Goal: Task Accomplishment & Management: Manage account settings

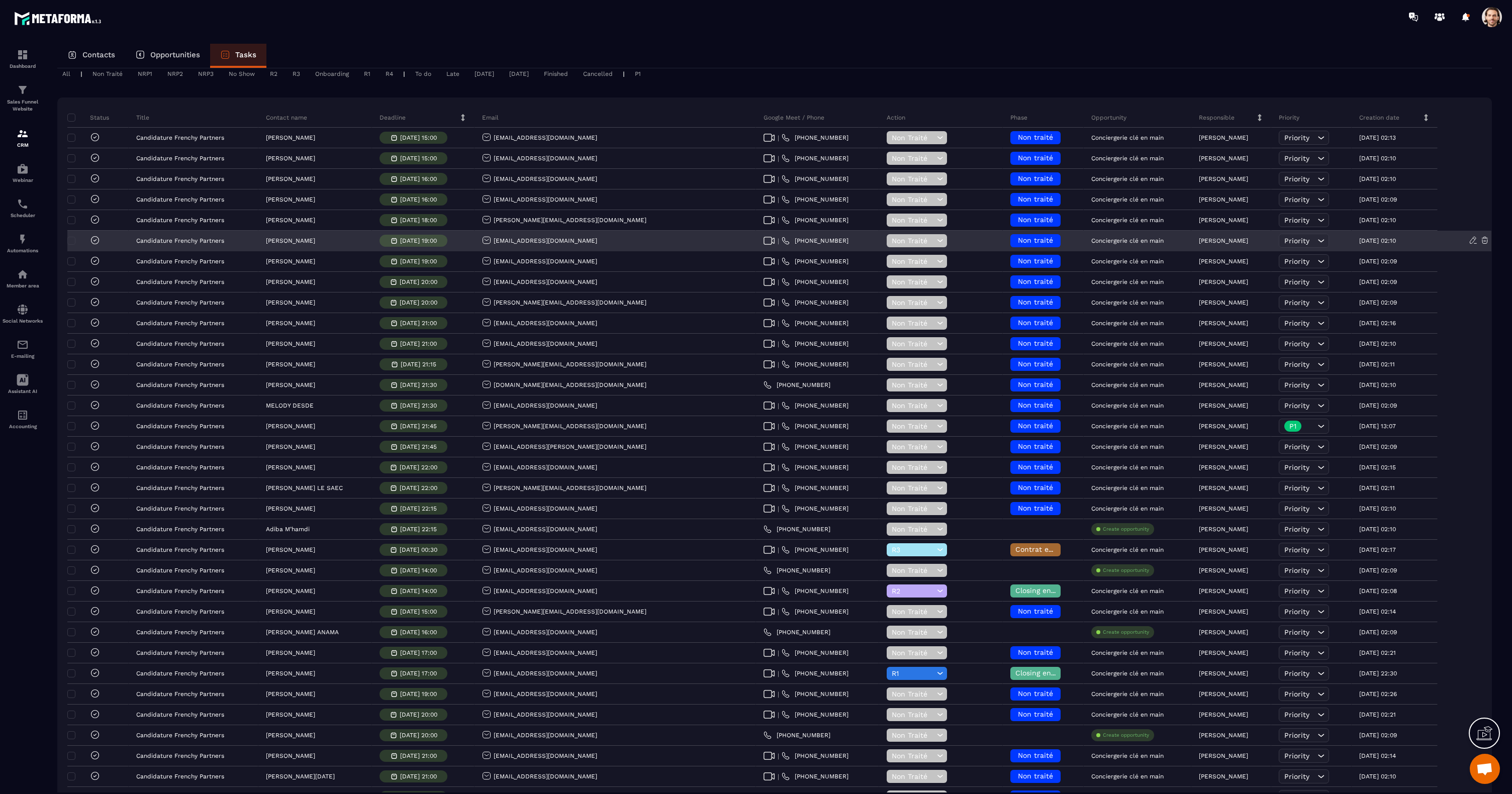
scroll to position [168, 0]
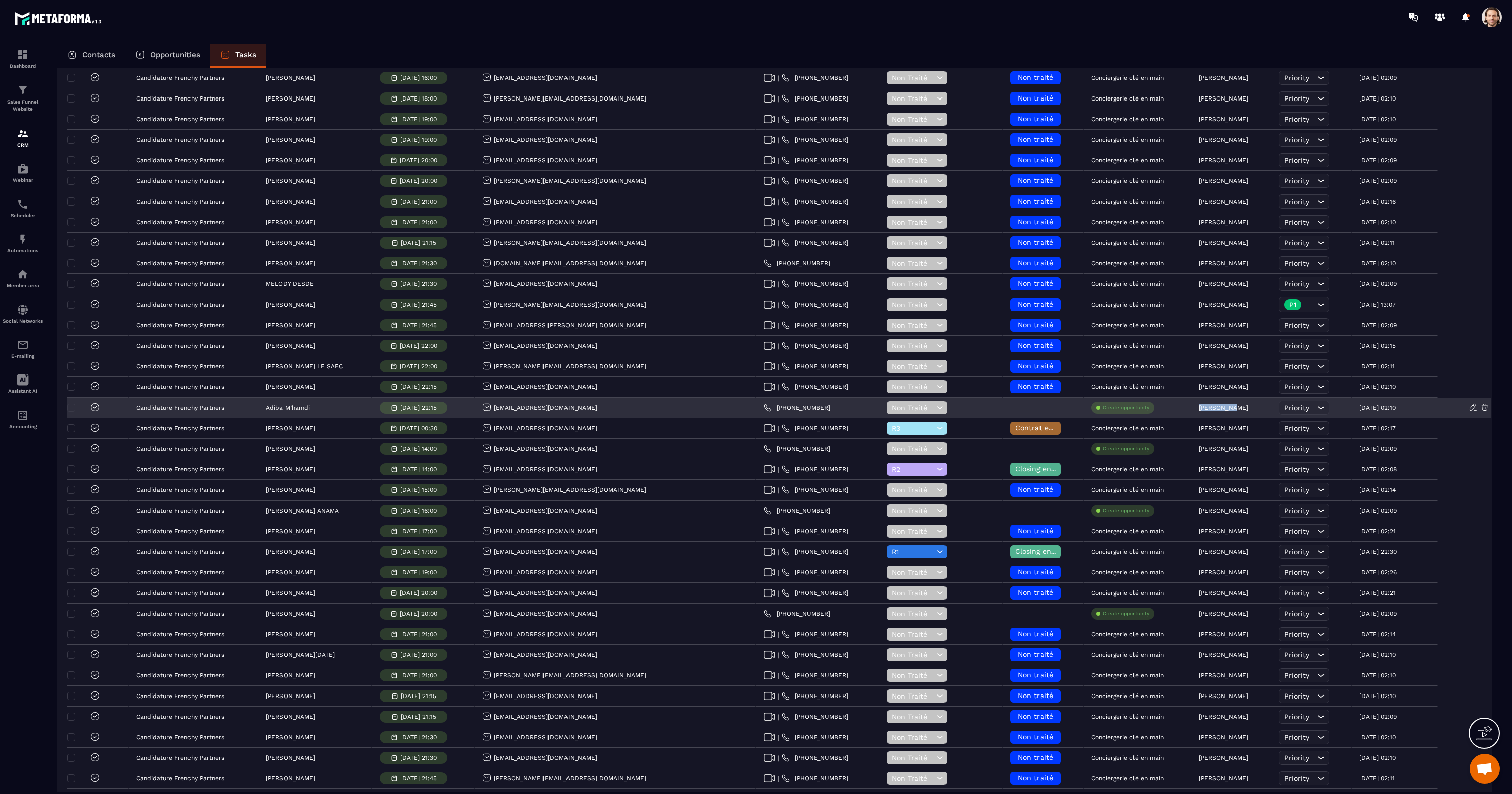
drag, startPoint x: 1207, startPoint y: 406, endPoint x: 1160, endPoint y: 406, distance: 47.0
click at [1191, 406] on div "[PERSON_NAME]" at bounding box center [1231, 408] width 80 height 20
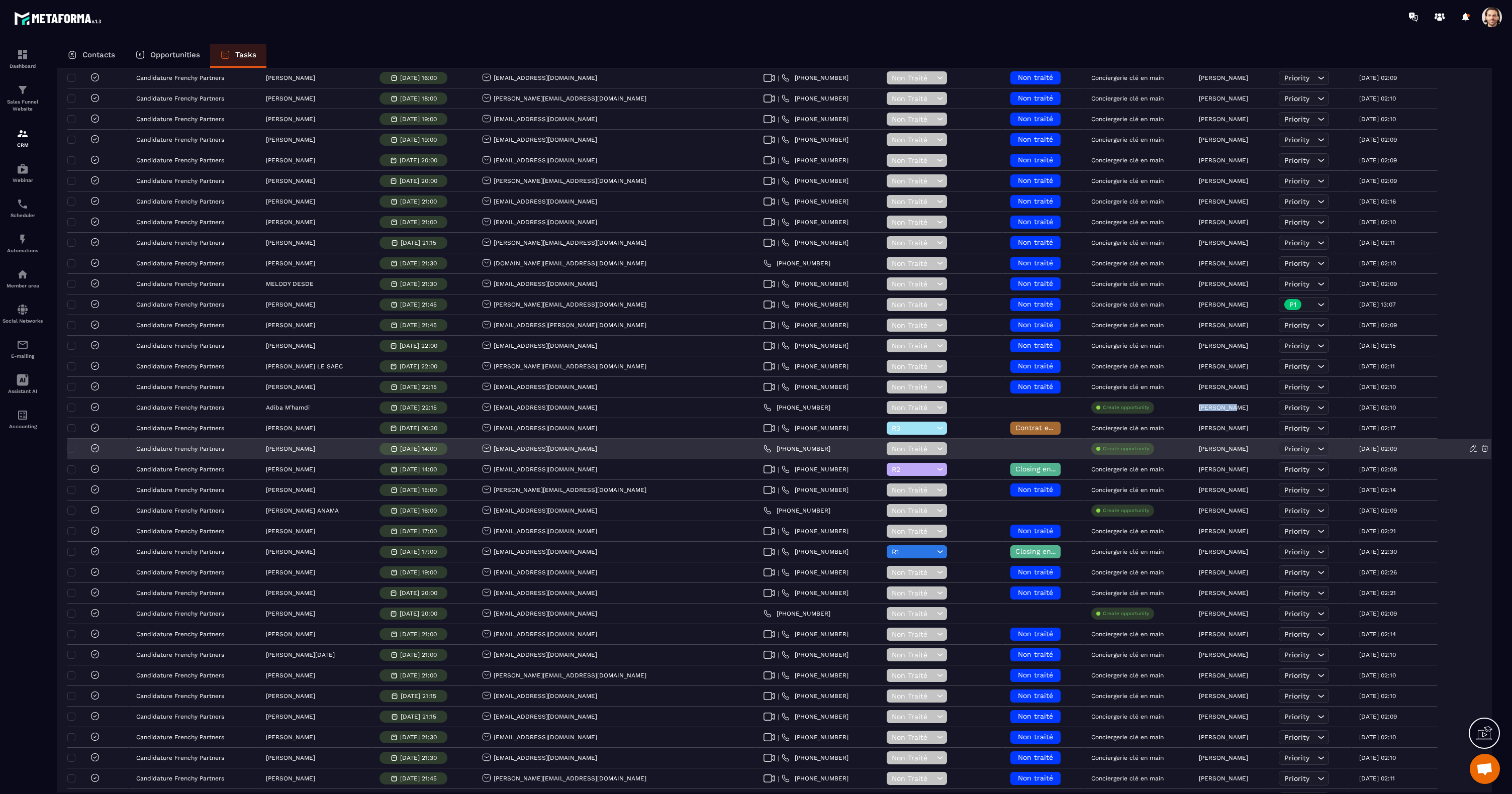
drag, startPoint x: 1227, startPoint y: 449, endPoint x: 1162, endPoint y: 450, distance: 65.0
click at [1191, 450] on div "[PERSON_NAME]" at bounding box center [1231, 450] width 80 height 20
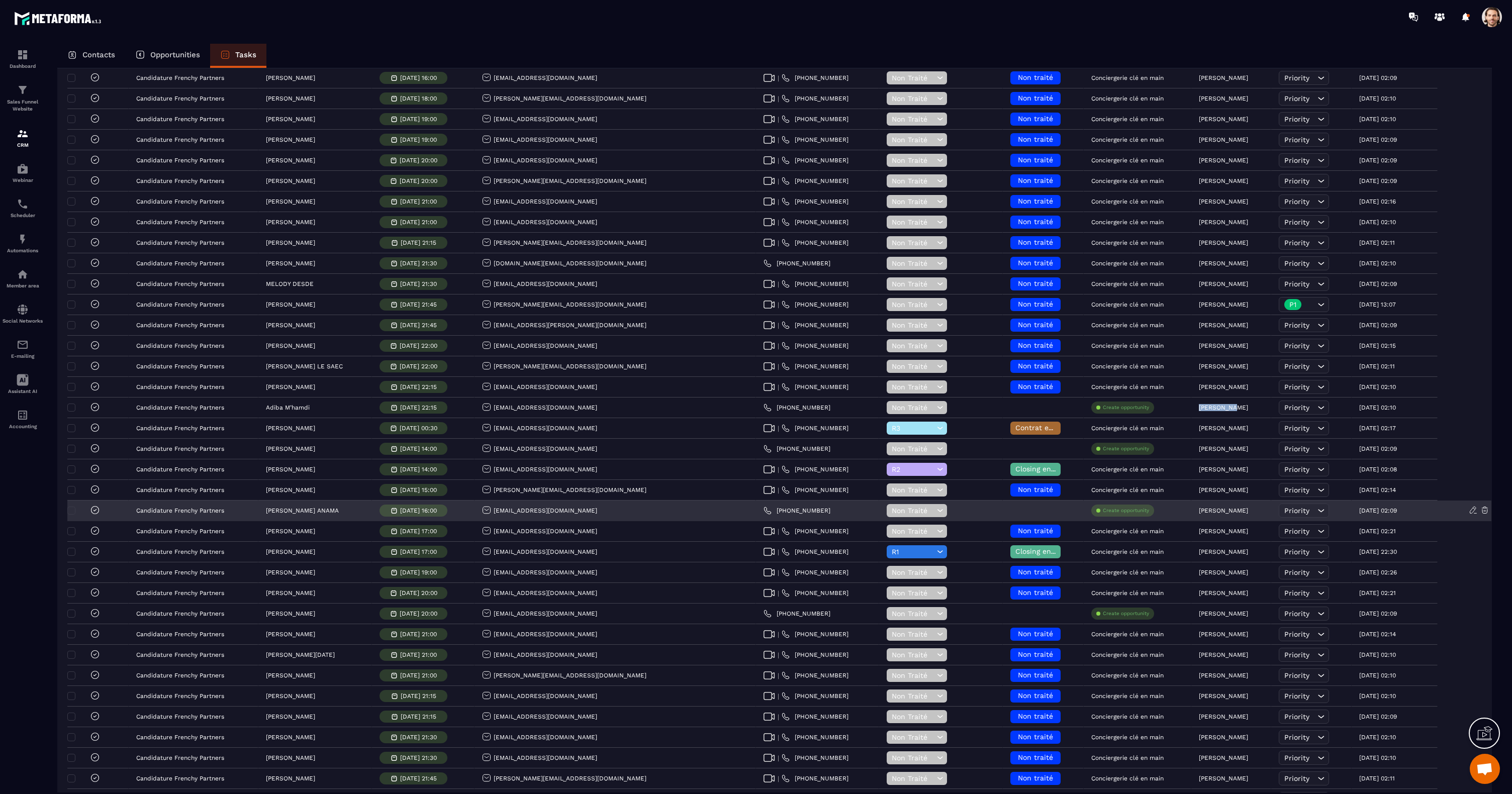
drag, startPoint x: 1220, startPoint y: 513, endPoint x: 1159, endPoint y: 512, distance: 61.0
click at [1191, 512] on div "[PERSON_NAME]" at bounding box center [1231, 511] width 80 height 20
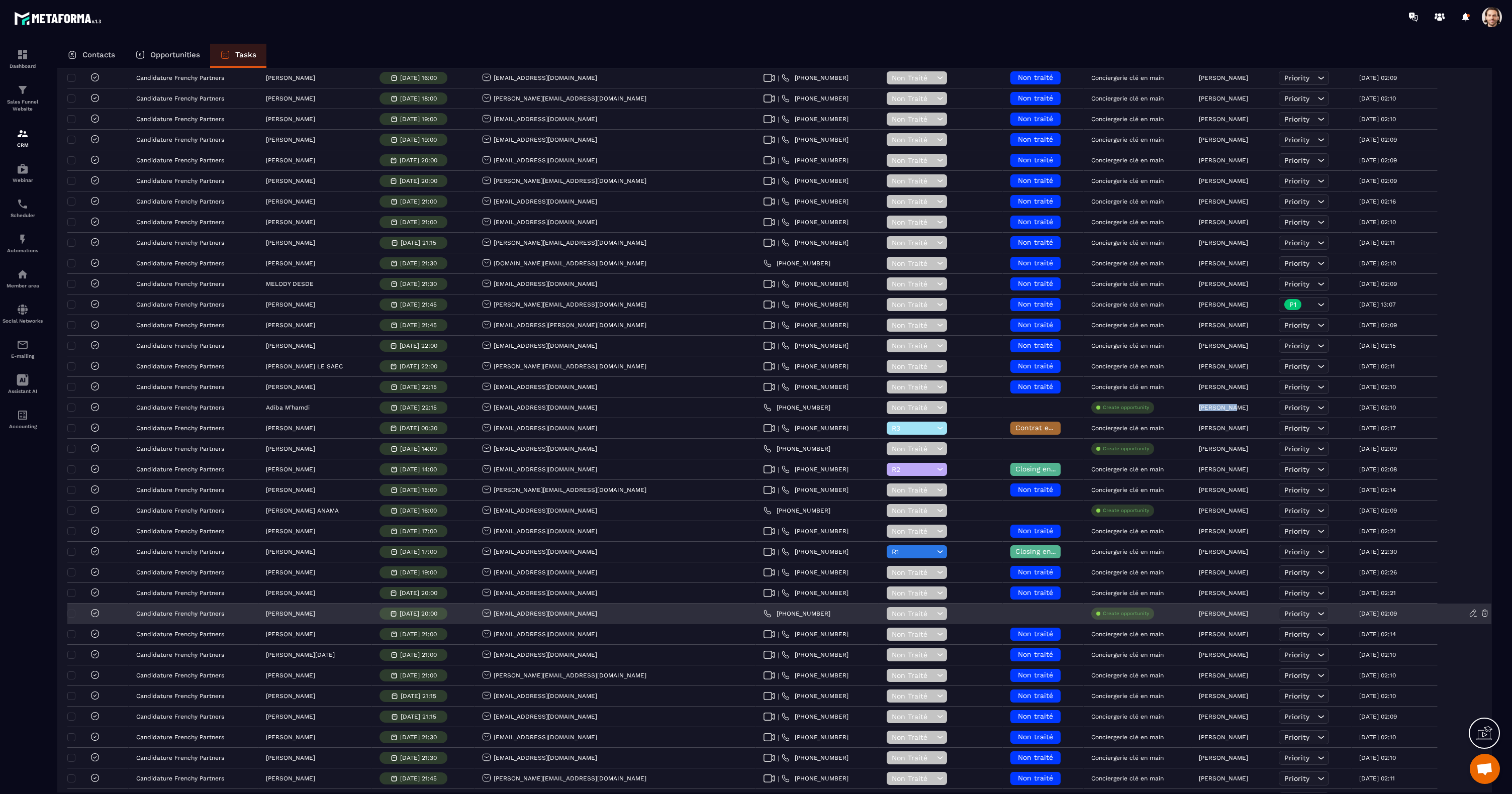
drag, startPoint x: 1220, startPoint y: 615, endPoint x: 1161, endPoint y: 614, distance: 59.0
click at [1191, 614] on div "[PERSON_NAME]" at bounding box center [1231, 614] width 80 height 20
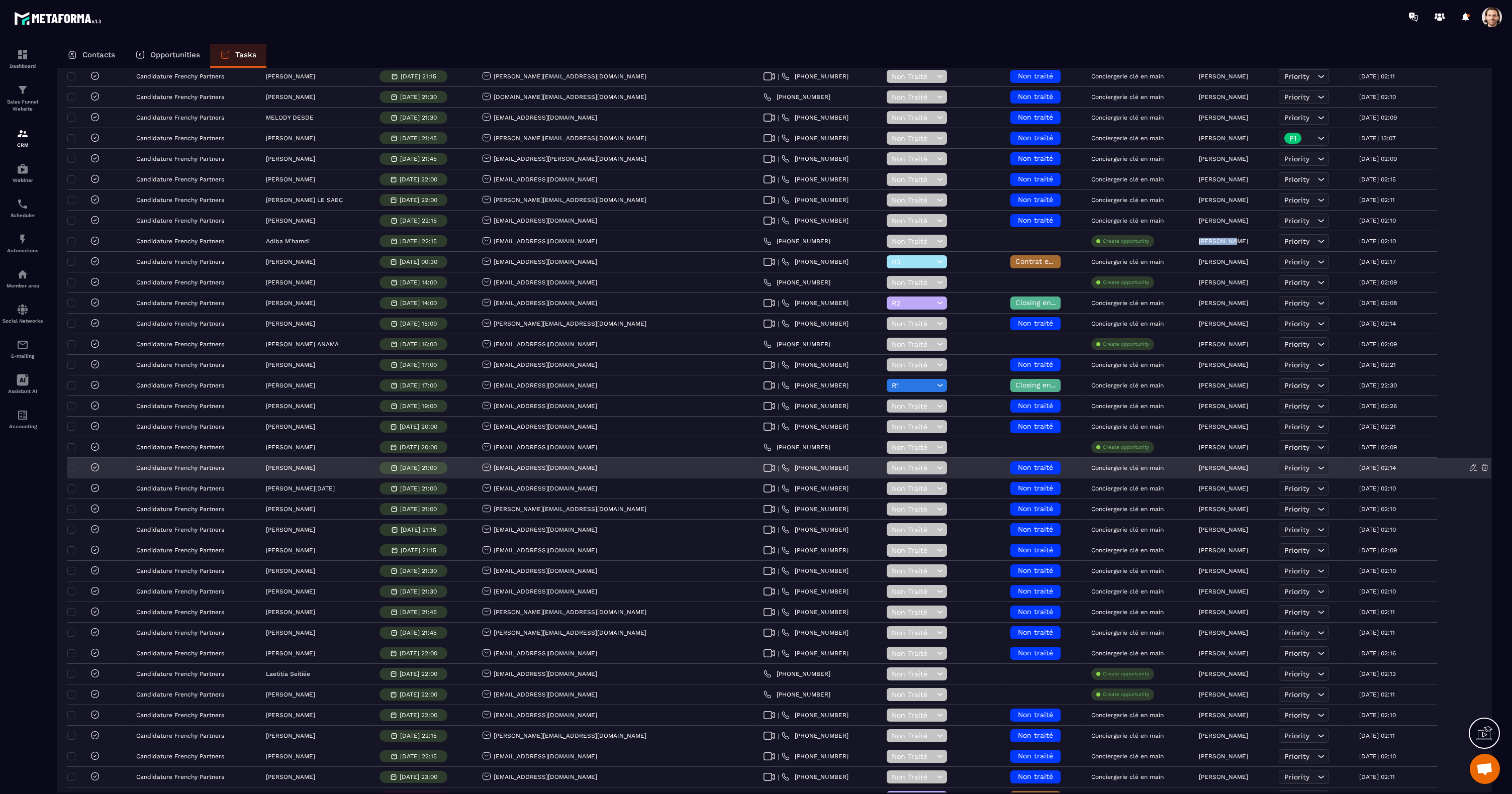
scroll to position [234, 0]
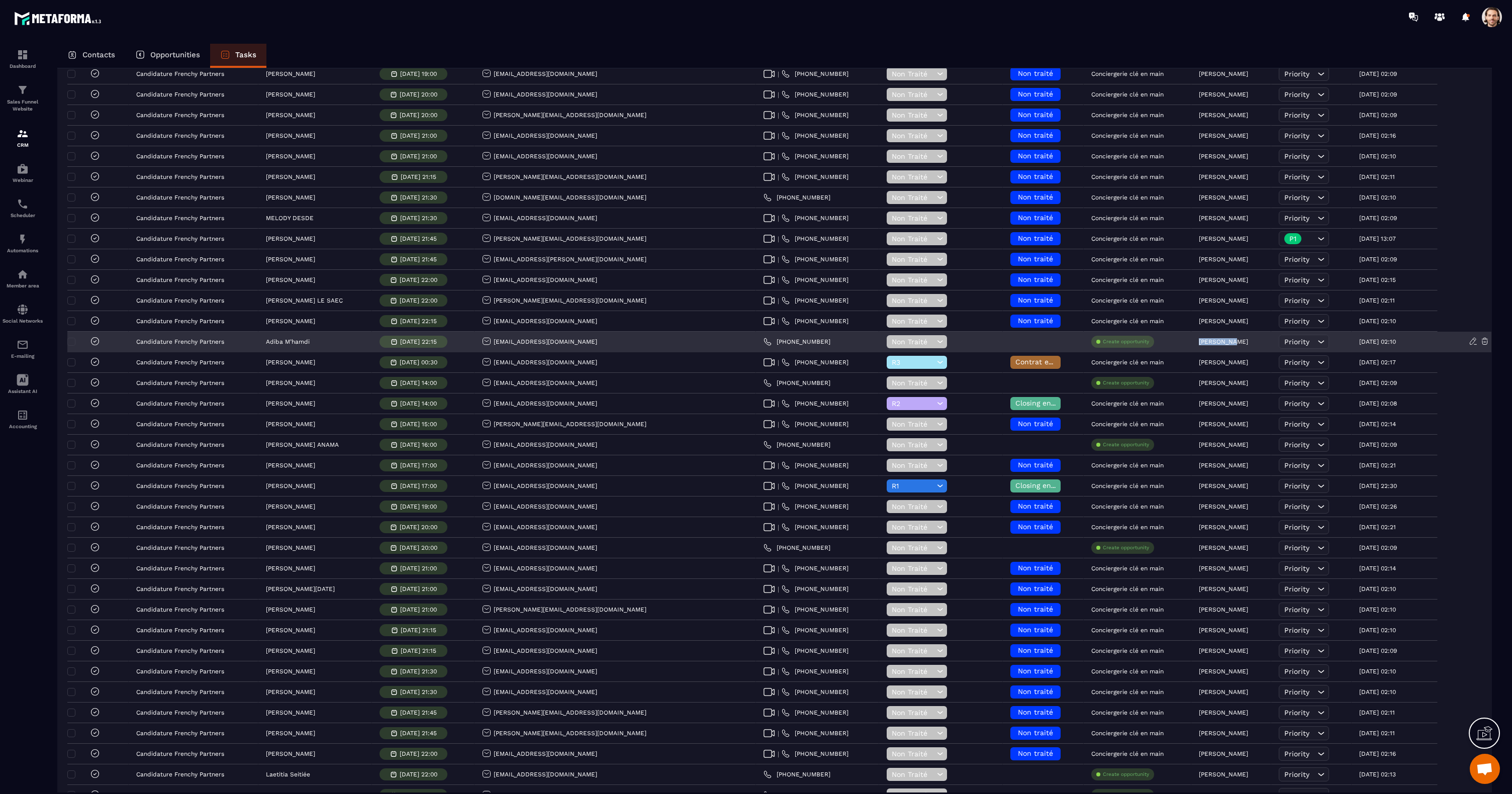
drag, startPoint x: 1194, startPoint y: 344, endPoint x: 1154, endPoint y: 342, distance: 40.0
click at [1191, 342] on div "[PERSON_NAME]" at bounding box center [1231, 342] width 80 height 20
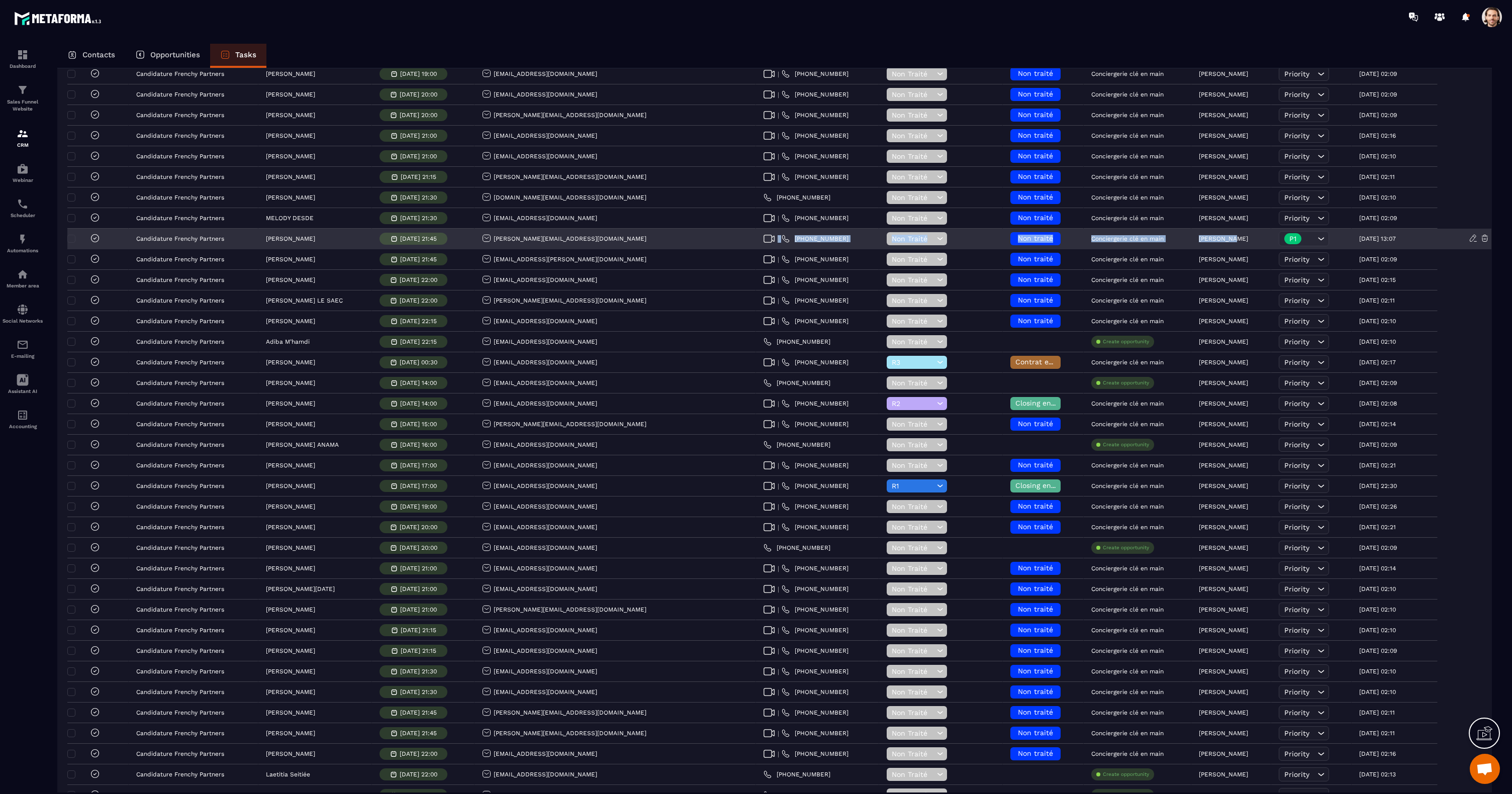
drag, startPoint x: 1205, startPoint y: 237, endPoint x: 703, endPoint y: 238, distance: 502.0
click at [703, 238] on tr "Candidature Frenchy Partners [PERSON_NAME] [DATE] 21:45 [PERSON_NAME][EMAIL_ADD…" at bounding box center [780, 239] width 1424 height 21
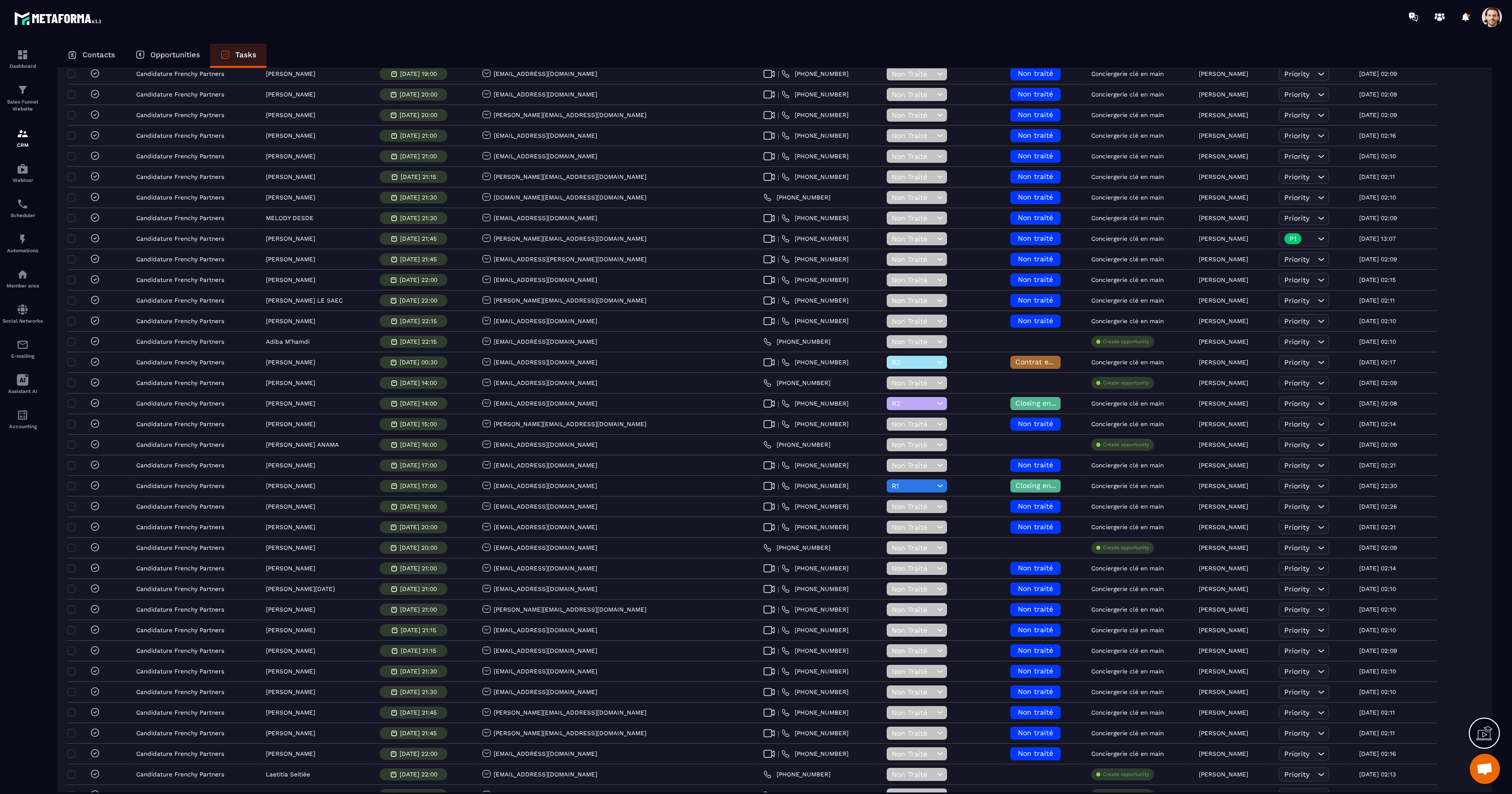
click at [1038, 31] on div at bounding box center [815, 17] width 1394 height 34
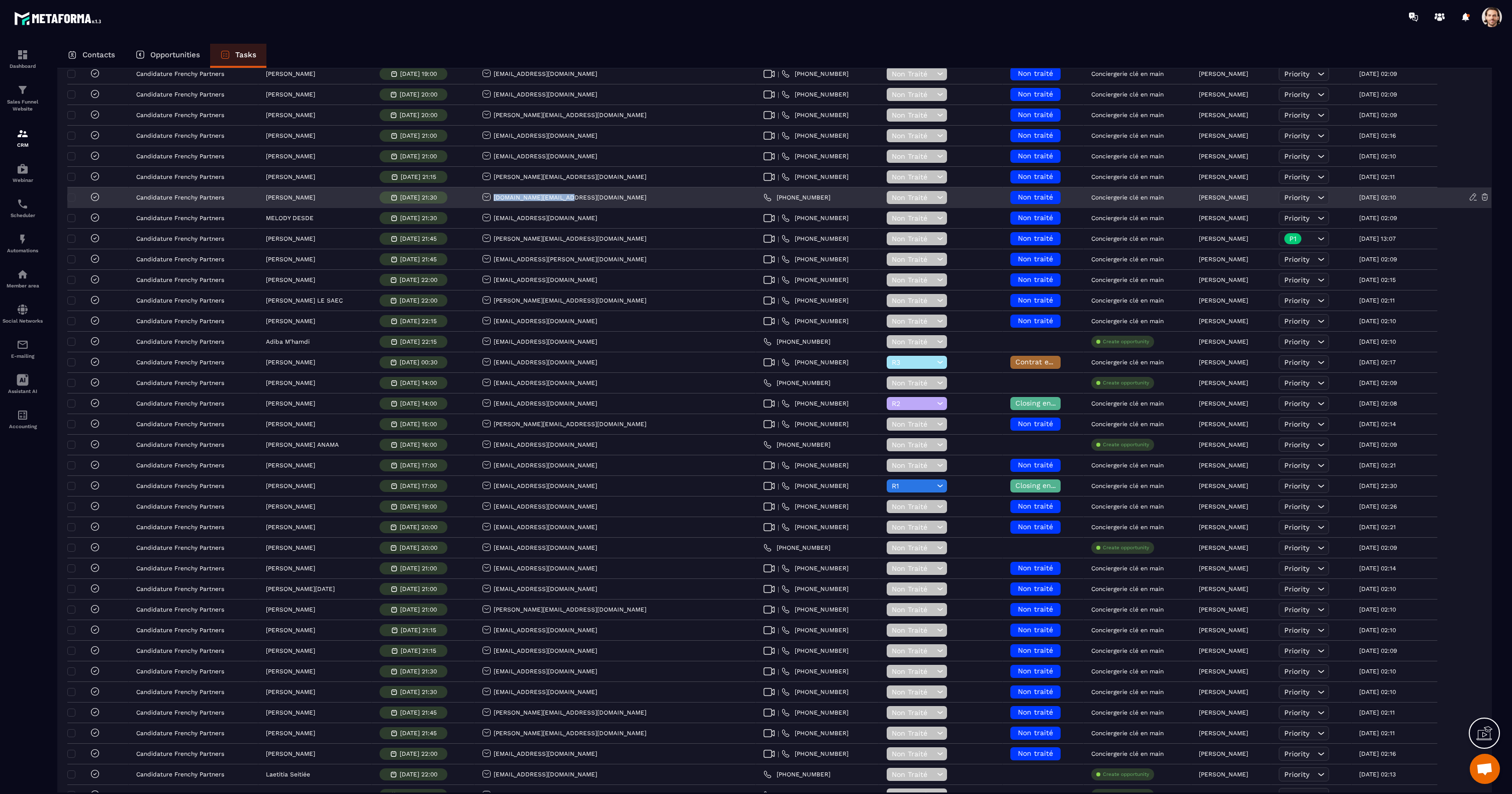
drag, startPoint x: 600, startPoint y: 198, endPoint x: 523, endPoint y: 198, distance: 77.0
click at [523, 198] on div "[DOMAIN_NAME][EMAIL_ADDRESS][DOMAIN_NAME]" at bounding box center [615, 198] width 281 height 20
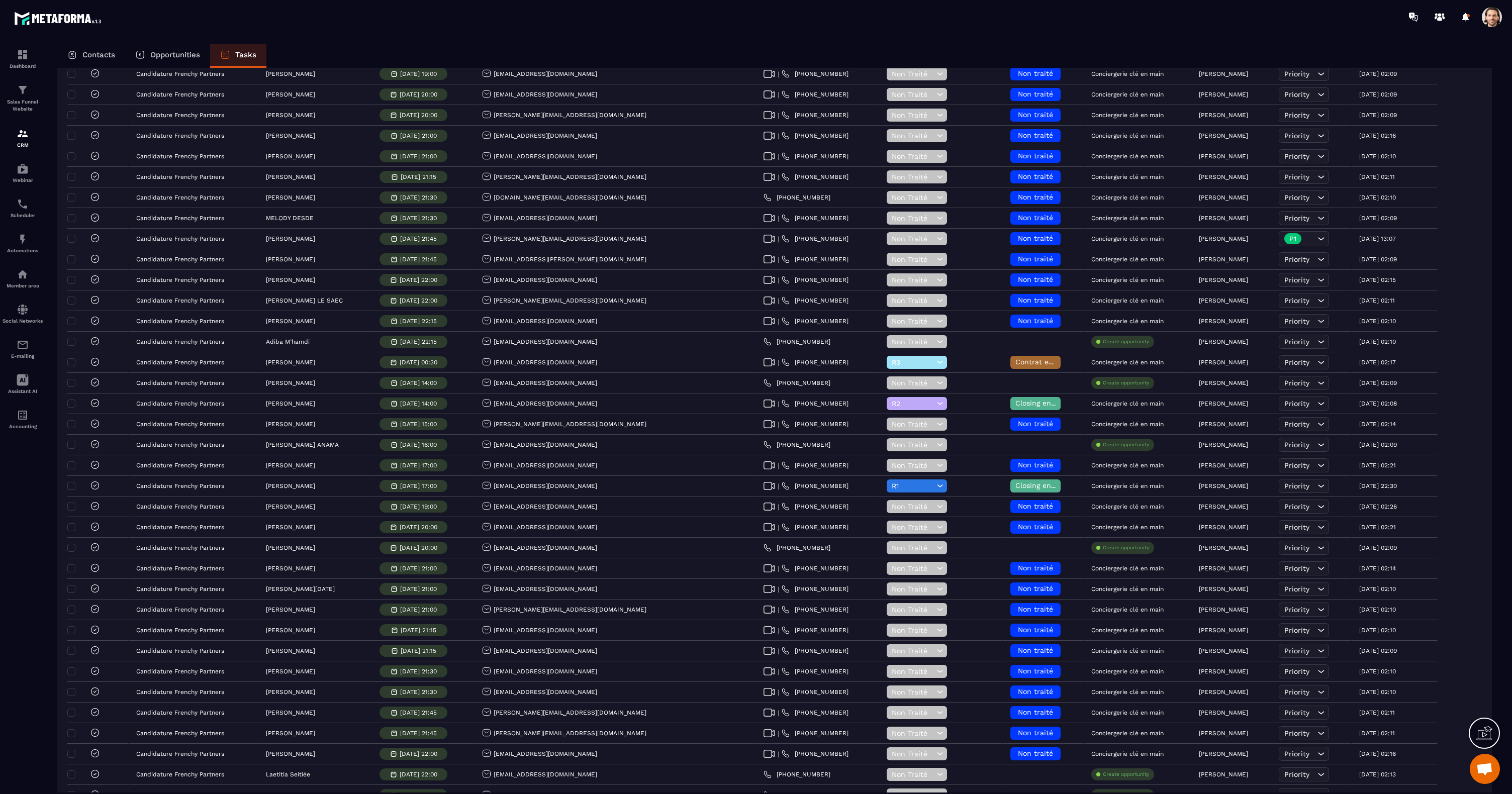
click at [1501, 19] on span at bounding box center [1492, 17] width 20 height 20
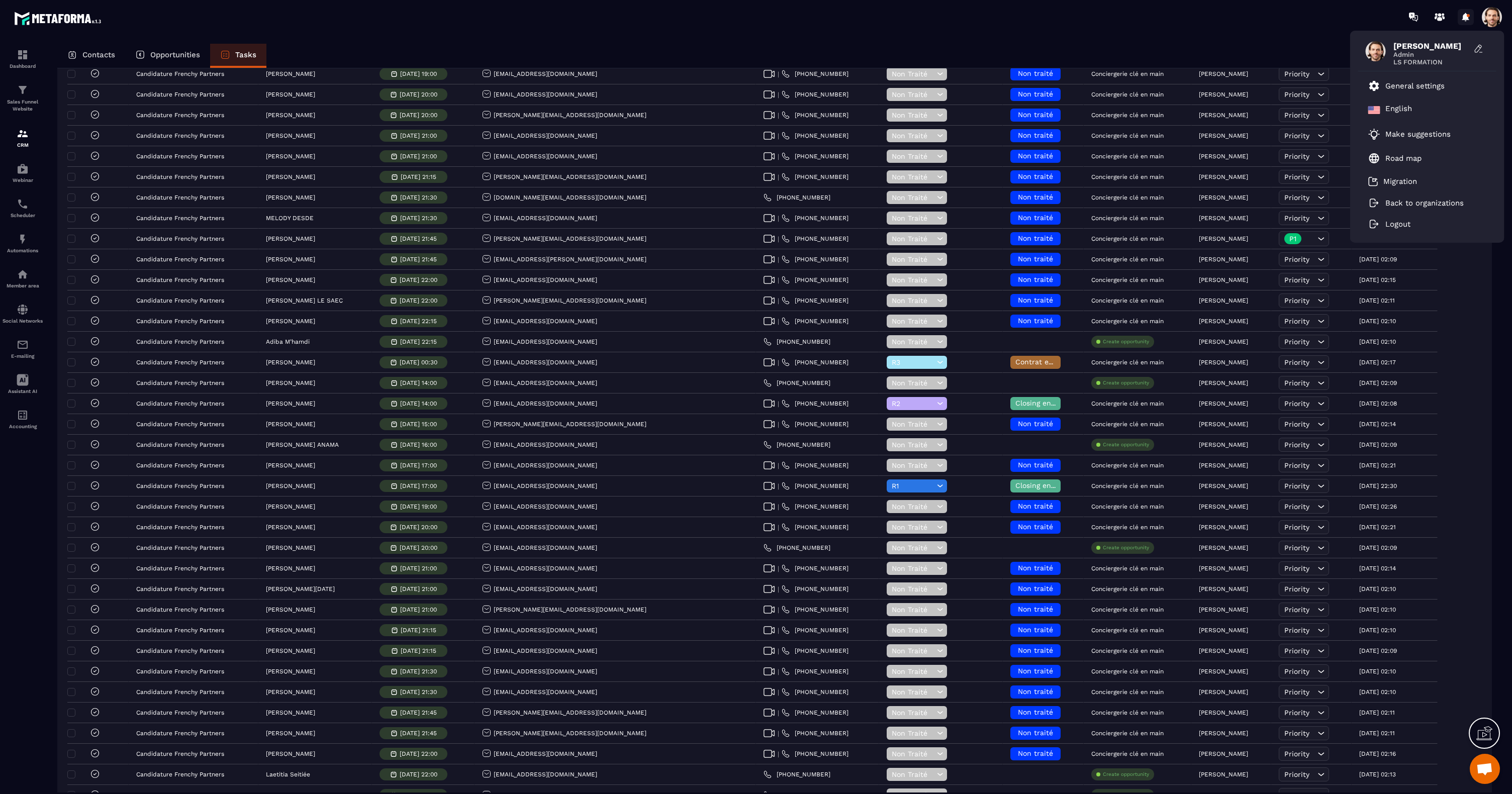
click at [1466, 21] on icon at bounding box center [1465, 17] width 16 height 16
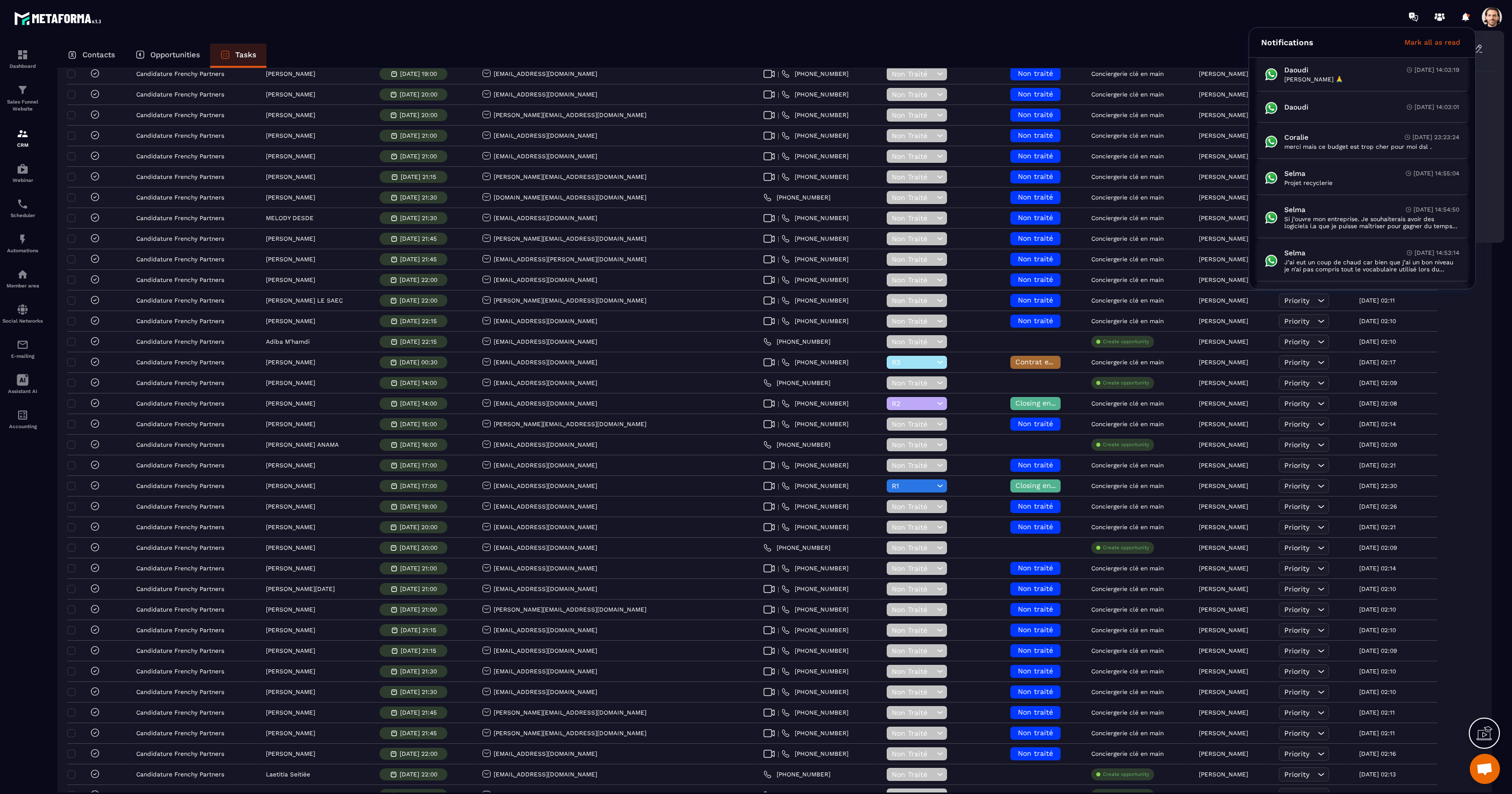
click at [1491, 21] on span at bounding box center [1492, 17] width 20 height 20
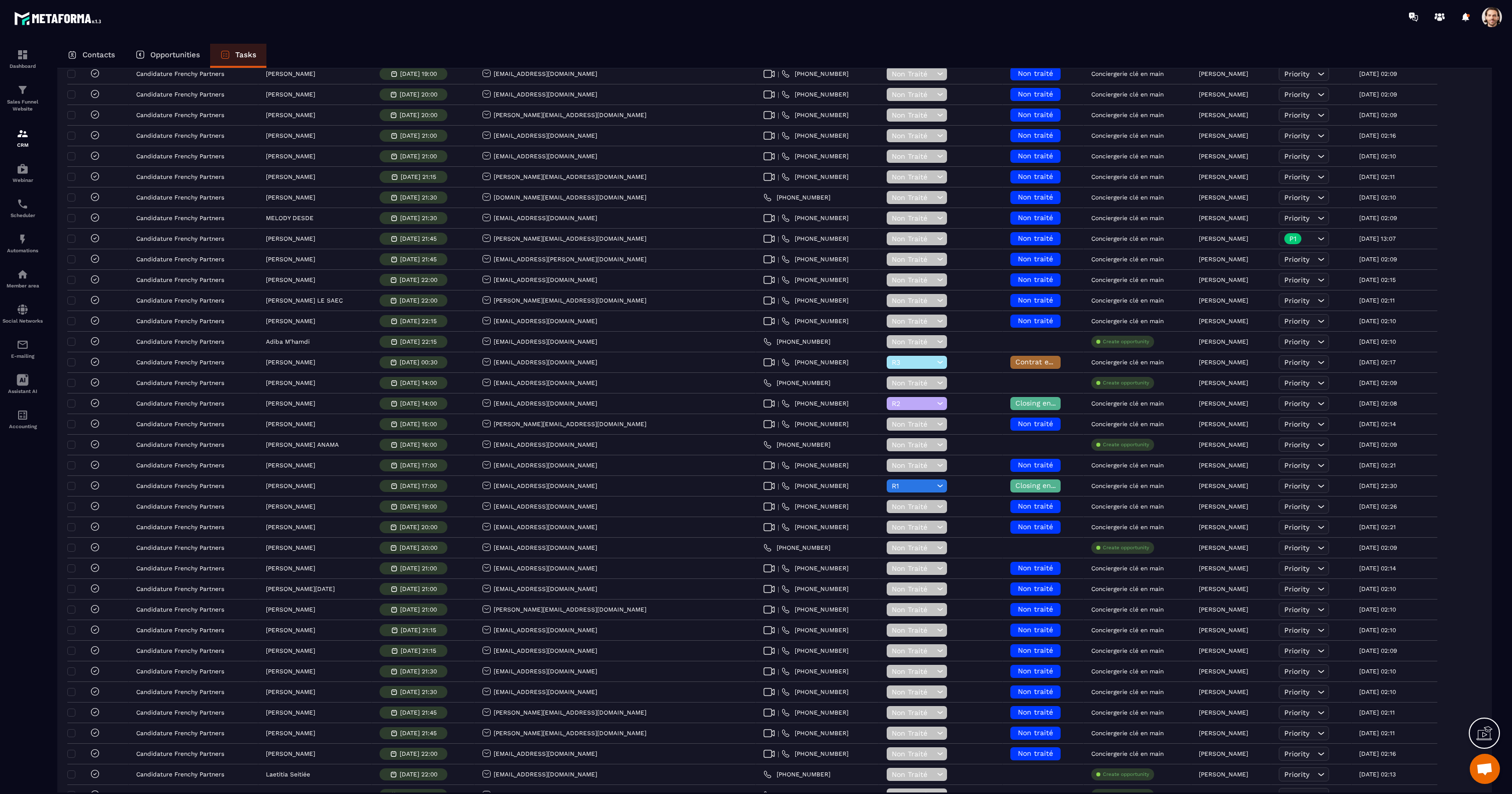
click at [1491, 24] on span at bounding box center [1492, 17] width 20 height 20
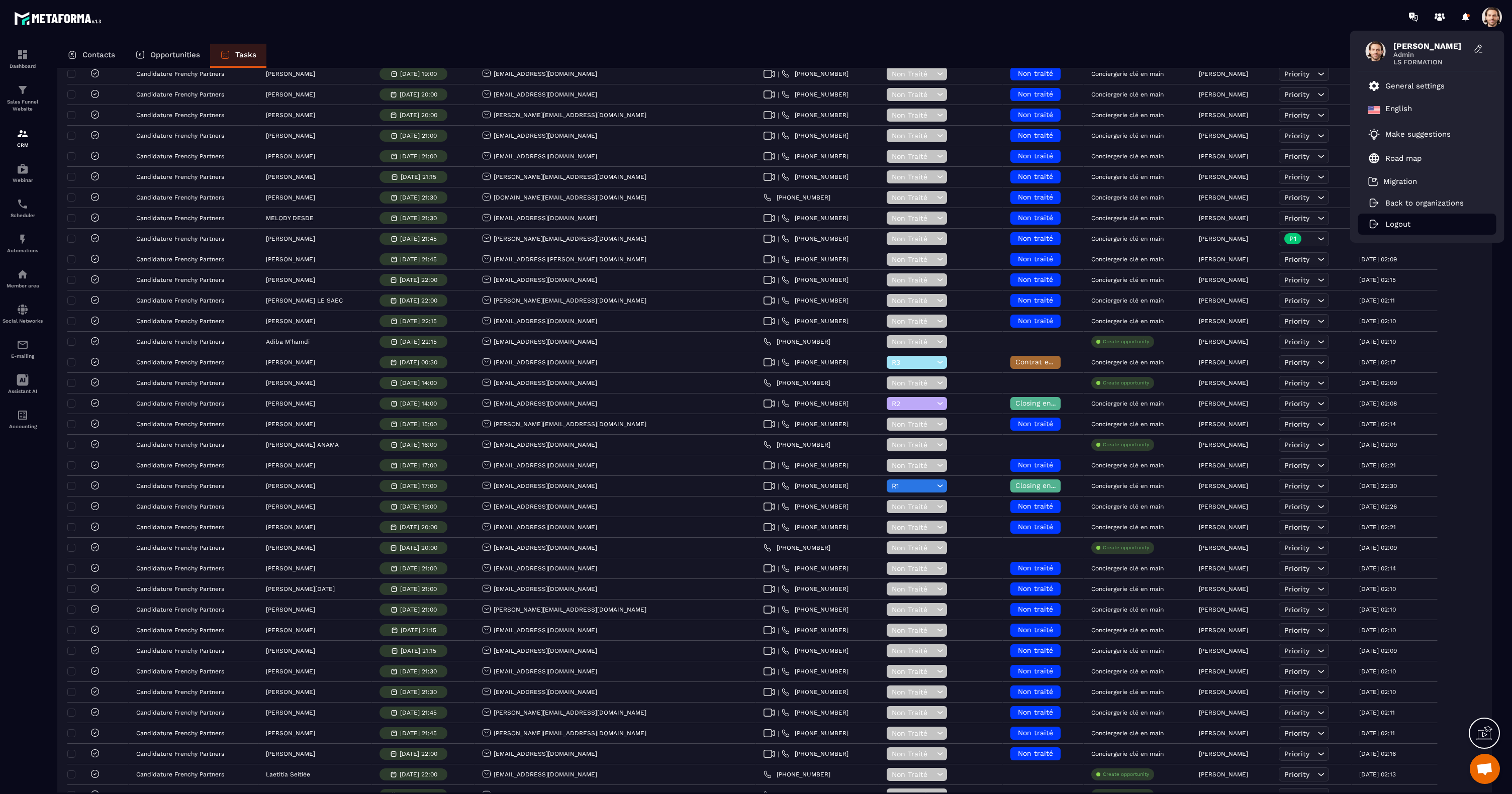
click at [1413, 223] on li "Logout" at bounding box center [1427, 223] width 138 height 21
